Goal: Task Accomplishment & Management: Use online tool/utility

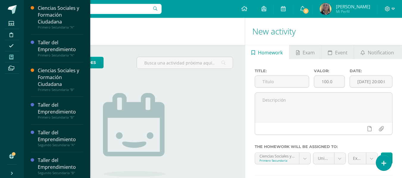
click at [12, 56] on icon at bounding box center [11, 57] width 4 height 5
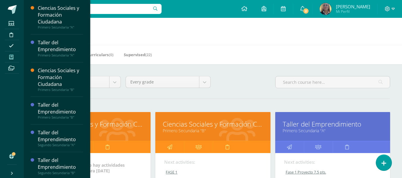
scroll to position [155, 0]
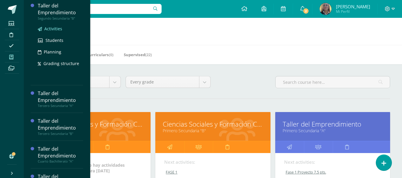
click at [52, 28] on span "Activities" at bounding box center [53, 29] width 18 height 6
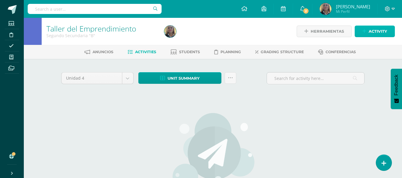
click at [371, 30] on span "Activity" at bounding box center [378, 31] width 18 height 11
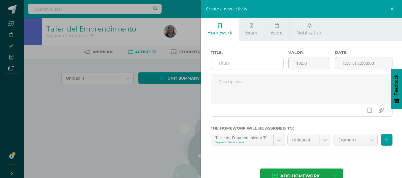
click at [244, 63] on input "text" at bounding box center [247, 63] width 72 height 12
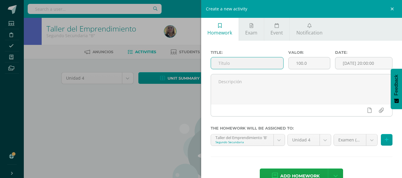
paste input "F1 Mini cartel de aprendizaje"
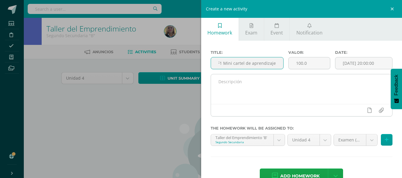
type input "F1 Mini cartel de aprendizaje"
click at [288, 81] on textarea at bounding box center [302, 89] width 182 height 30
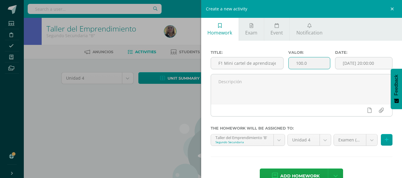
click at [307, 61] on input "100.0" at bounding box center [309, 63] width 41 height 12
type input "1"
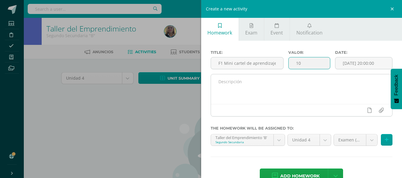
type input "10"
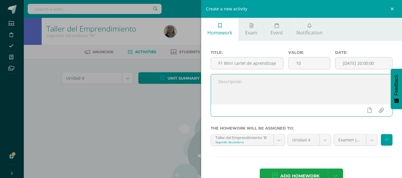
click at [269, 87] on textarea at bounding box center [302, 89] width 182 height 30
paste textarea "F1 Mini cartel de aprendizaje"
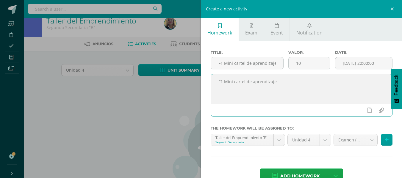
scroll to position [12, 0]
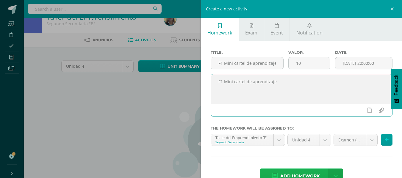
type textarea "F1 Mini cartel de aprendizaje"
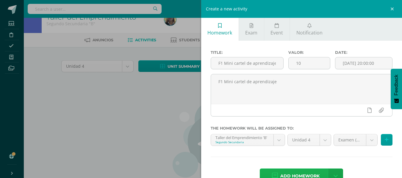
click at [292, 173] on span "Add homework" at bounding box center [299, 176] width 39 height 15
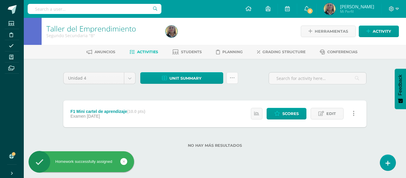
click at [235, 76] on icon at bounding box center [232, 78] width 5 height 5
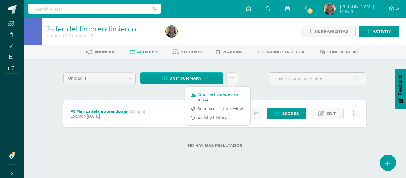
click at [207, 97] on link "Subir actividades en masa" at bounding box center [217, 97] width 65 height 14
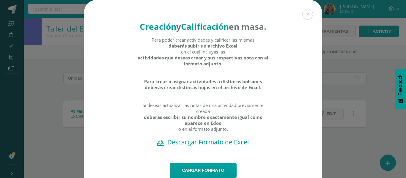
click at [207, 146] on h2 "Descargar Formato de Excel" at bounding box center [203, 142] width 217 height 8
